Goal: Transaction & Acquisition: Purchase product/service

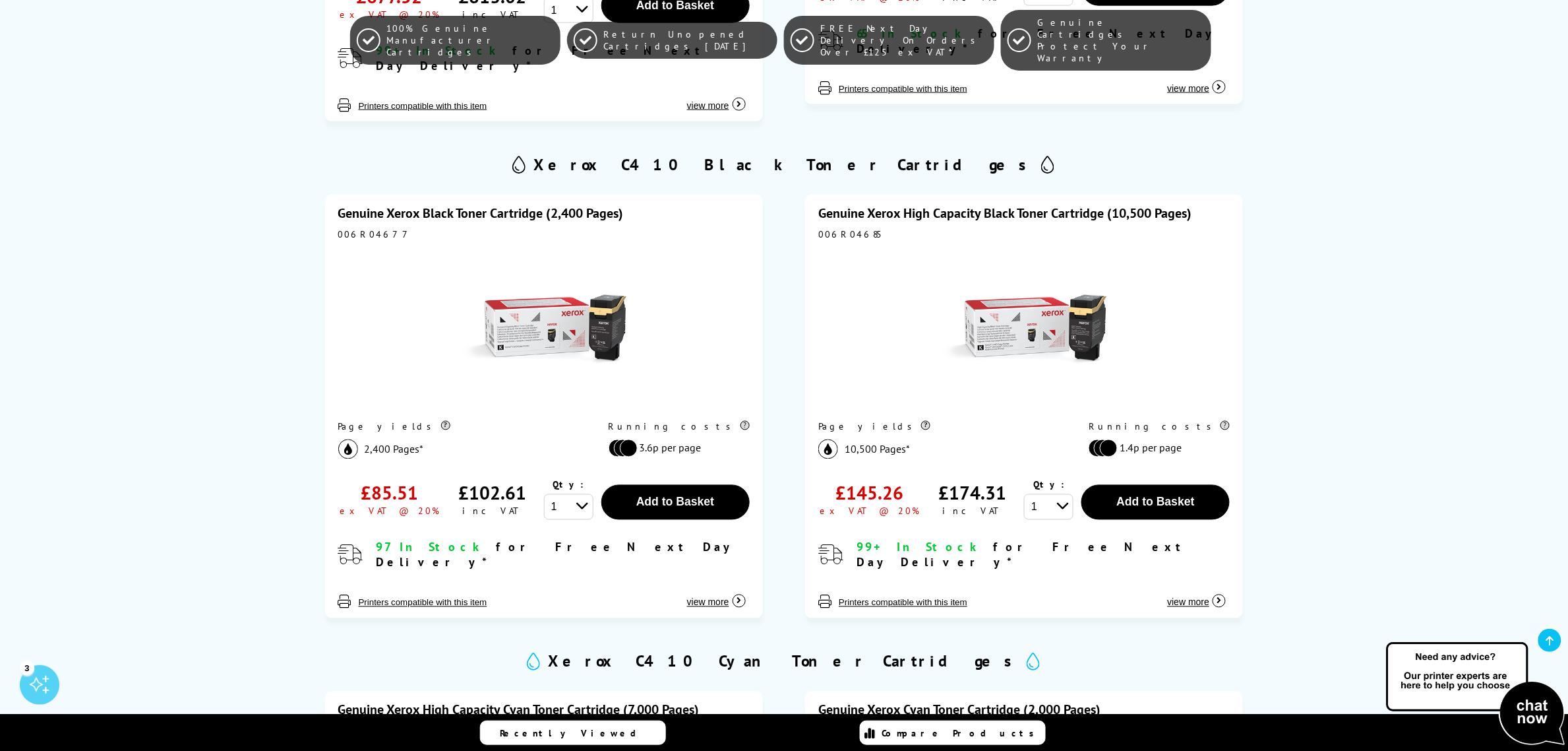
scroll to position [743, 0]
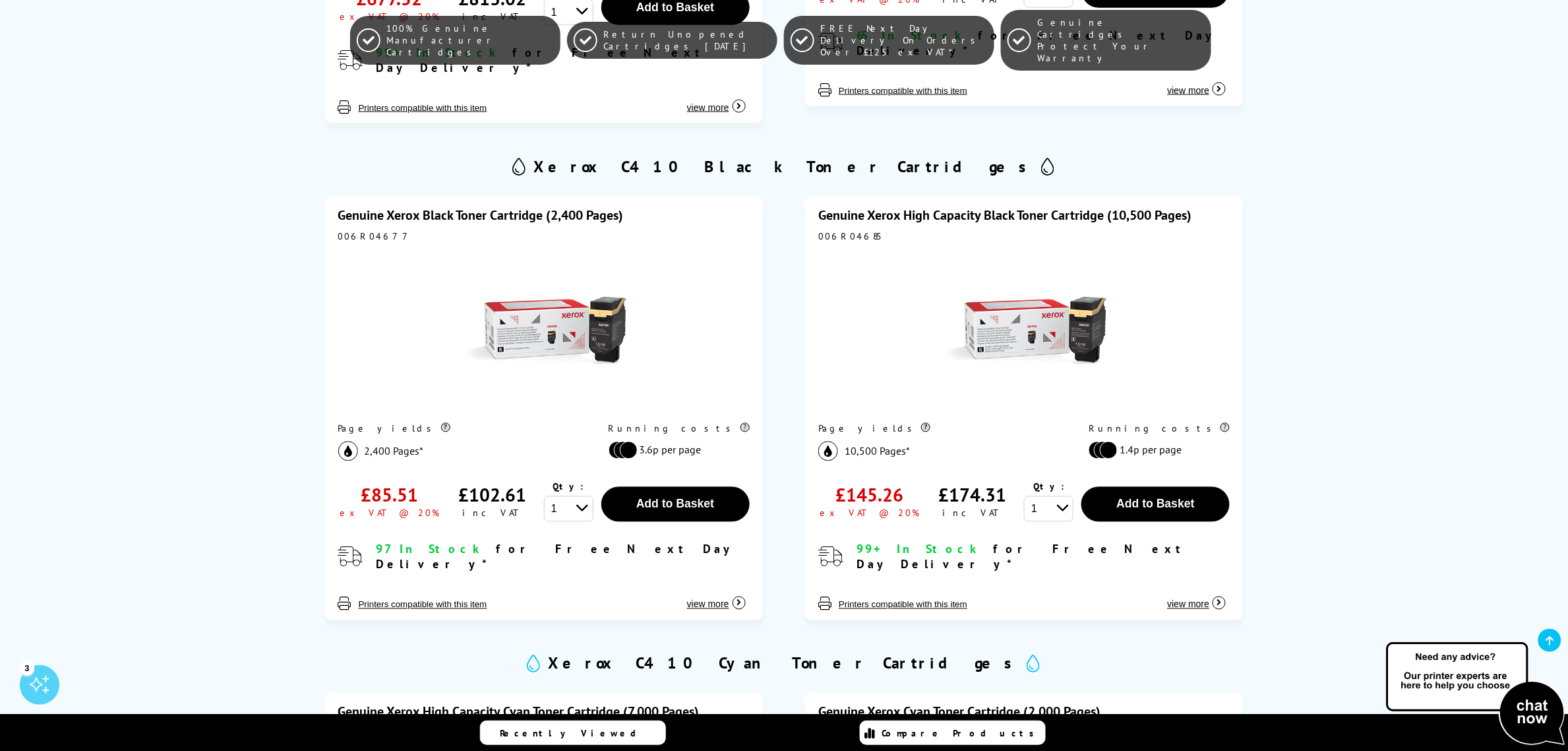
click at [576, 25] on select "1 2 3 4 5 6 7 8 9 10" at bounding box center [568, 12] width 49 height 26
select select "2"
click at [544, 25] on select "1 2 3 4 5 6 7 8 9 10" at bounding box center [568, 12] width 49 height 26
click at [736, 25] on button "Add to Basket" at bounding box center [675, 7] width 148 height 35
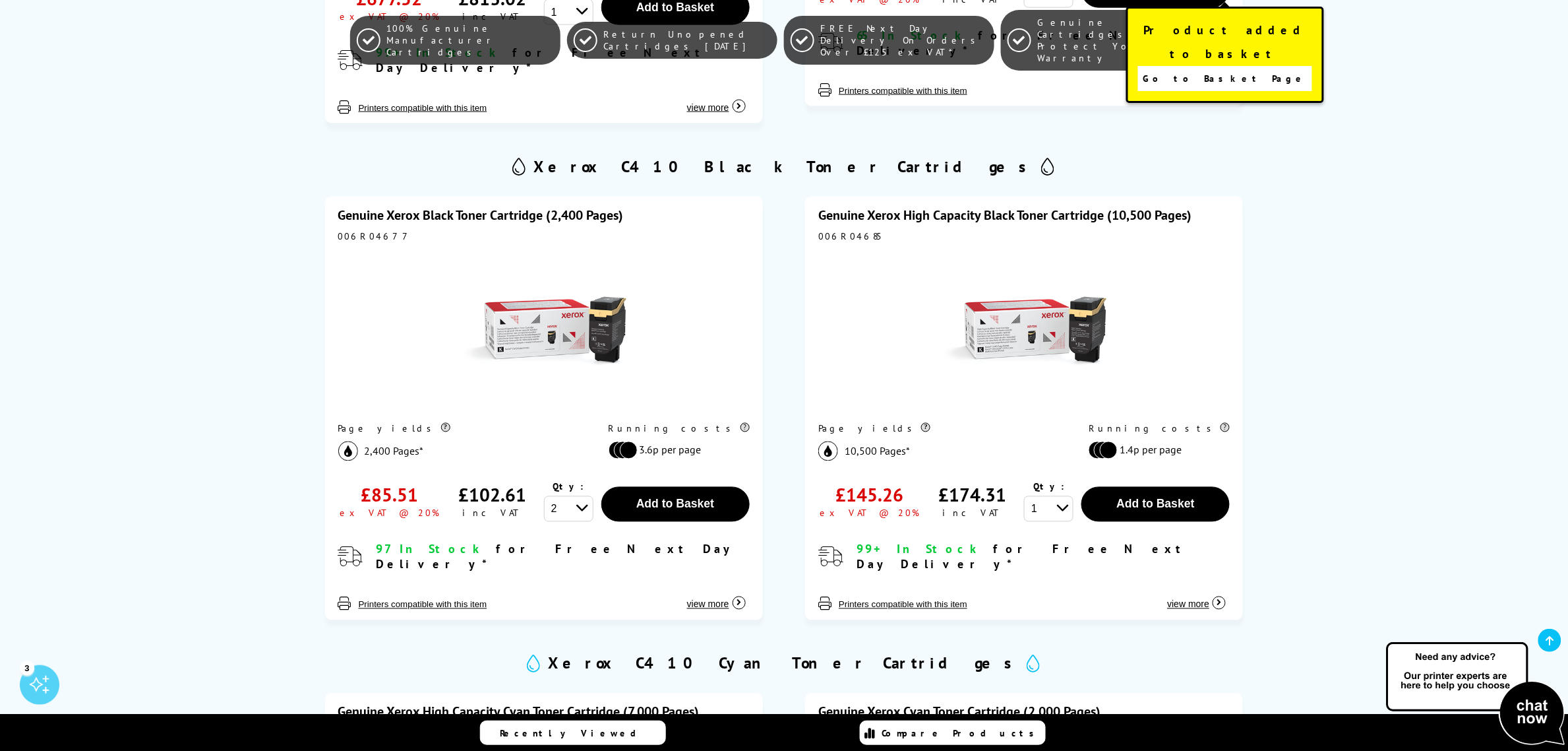
click at [1225, 70] on span "Go to Basket Page" at bounding box center [1225, 79] width 164 height 19
